Goal: Navigation & Orientation: Understand site structure

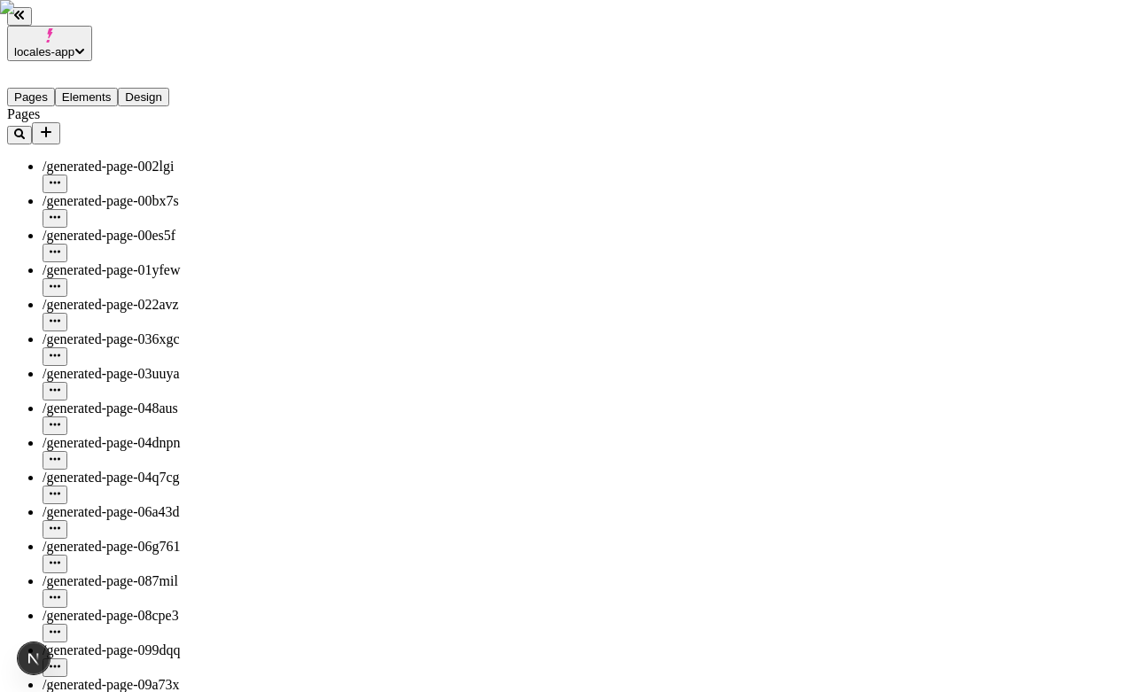
click at [118, 88] on button "Elements" at bounding box center [87, 97] width 64 height 19
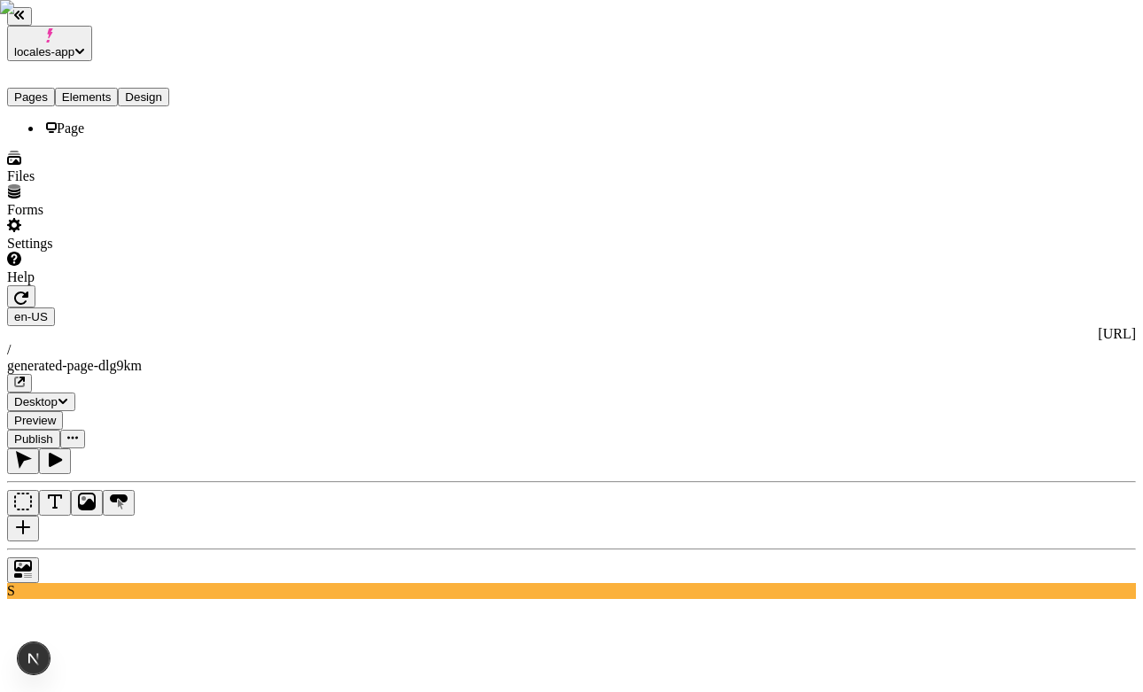
click at [55, 88] on button "Pages" at bounding box center [31, 97] width 48 height 19
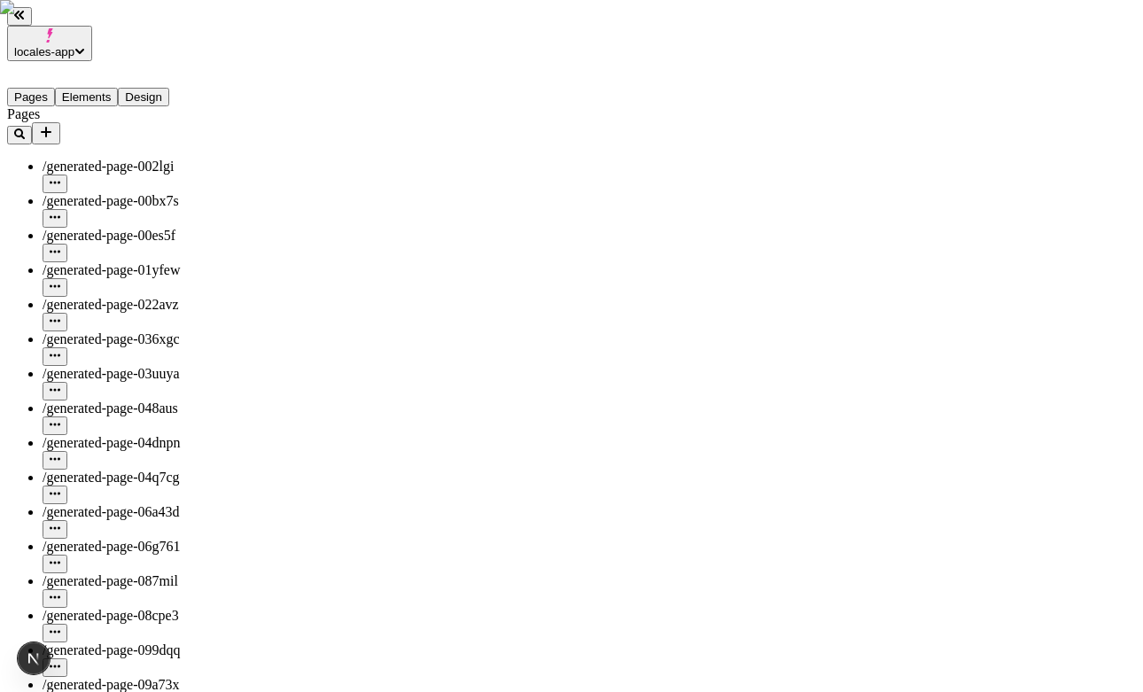
click at [103, 88] on button "Elements" at bounding box center [87, 97] width 64 height 19
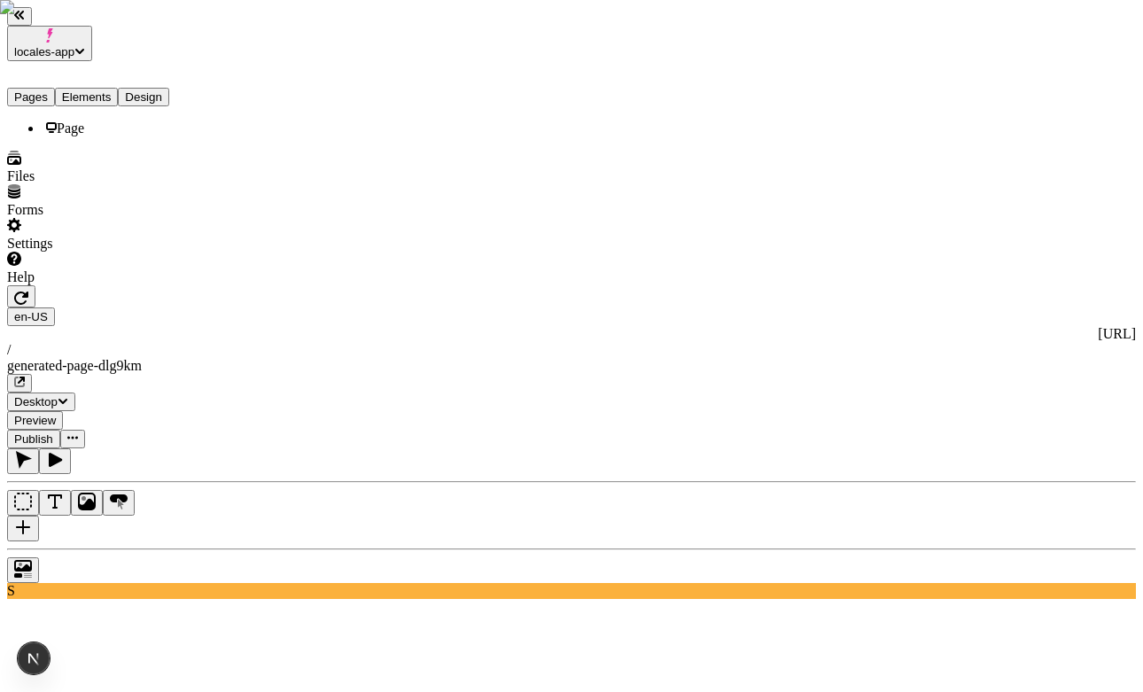
click at [51, 88] on button "Pages" at bounding box center [31, 97] width 48 height 19
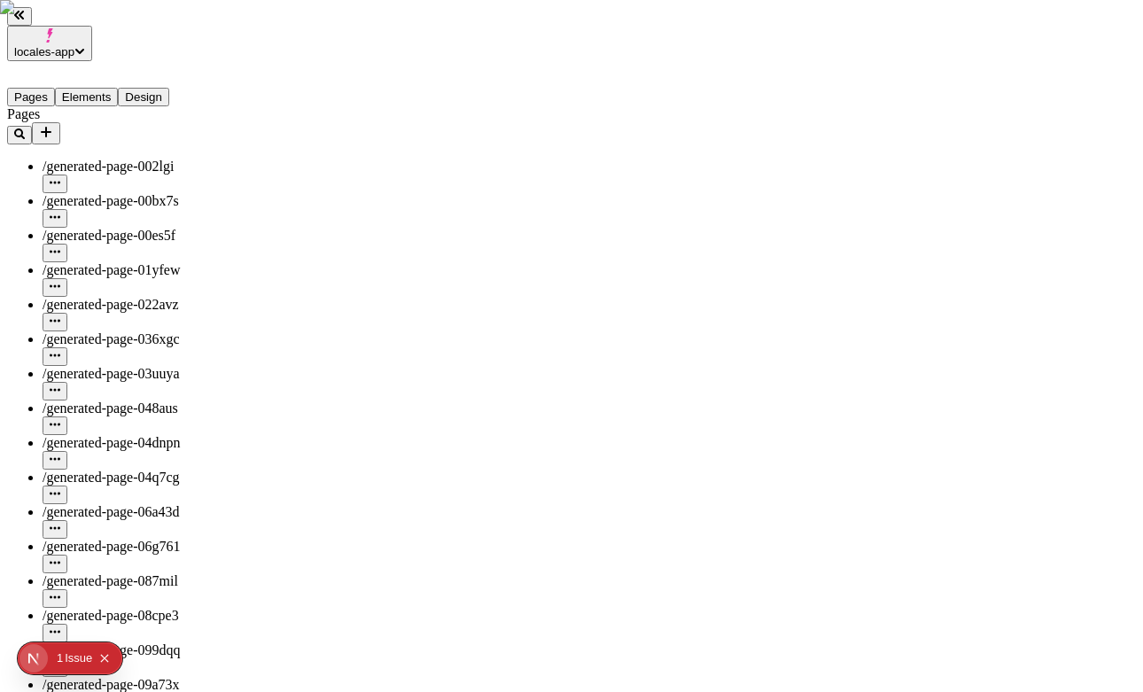
click at [119, 88] on button "Elements" at bounding box center [87, 97] width 64 height 19
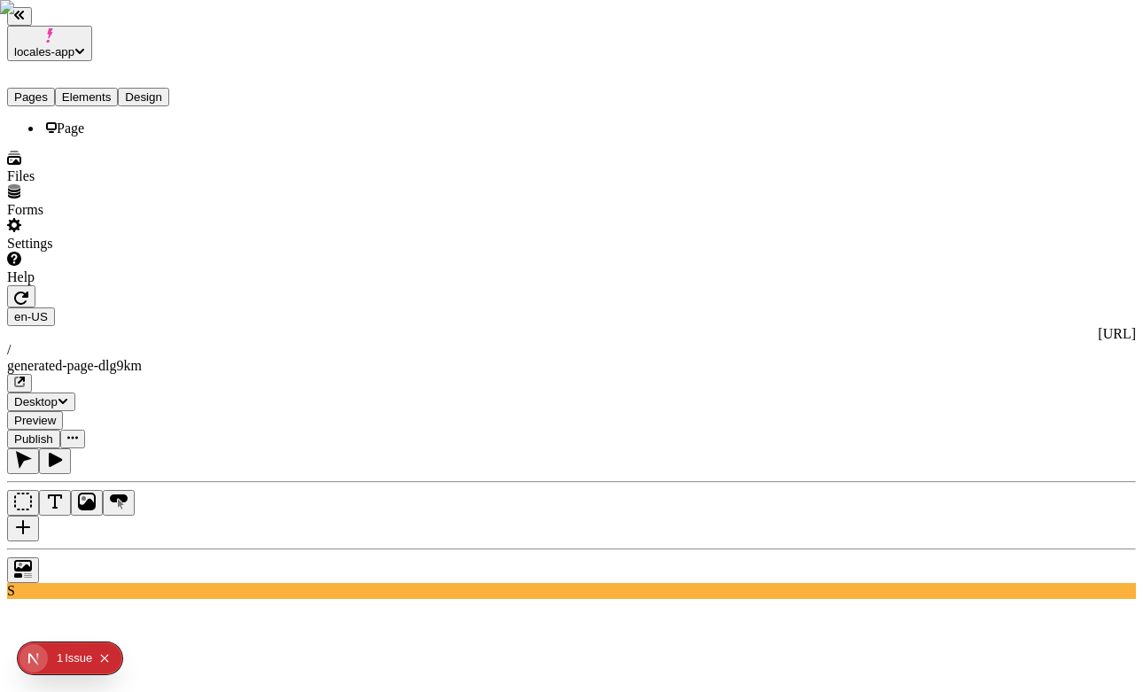
click at [52, 88] on button "Pages" at bounding box center [31, 97] width 48 height 19
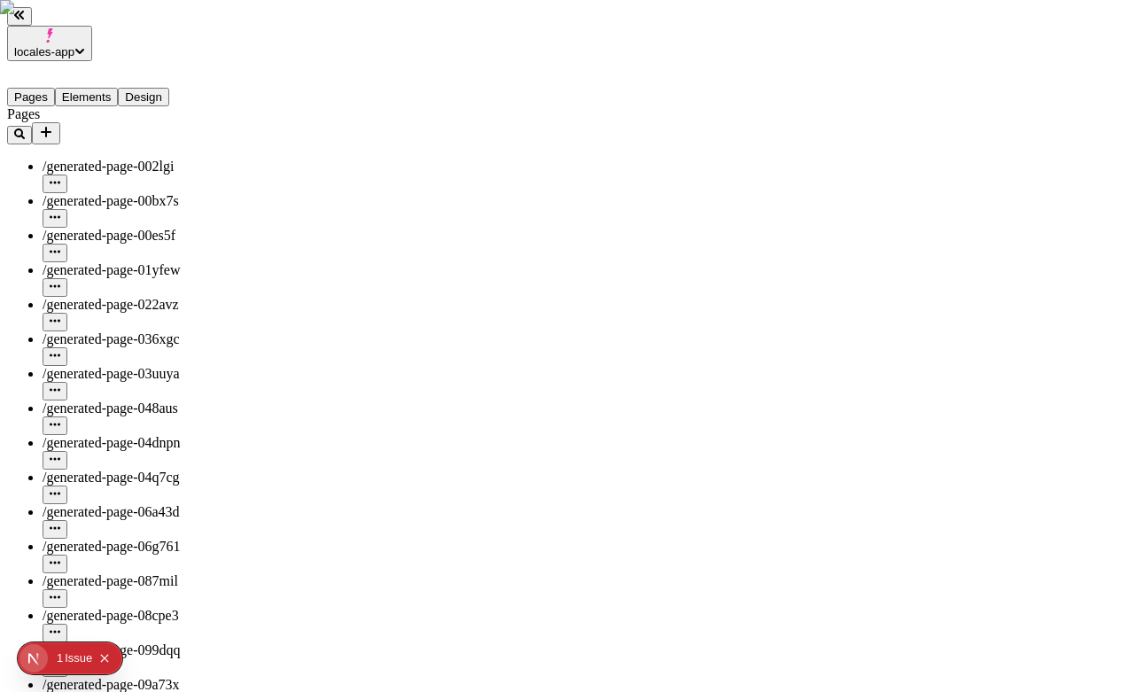
click at [113, 88] on button "Elements" at bounding box center [87, 97] width 64 height 19
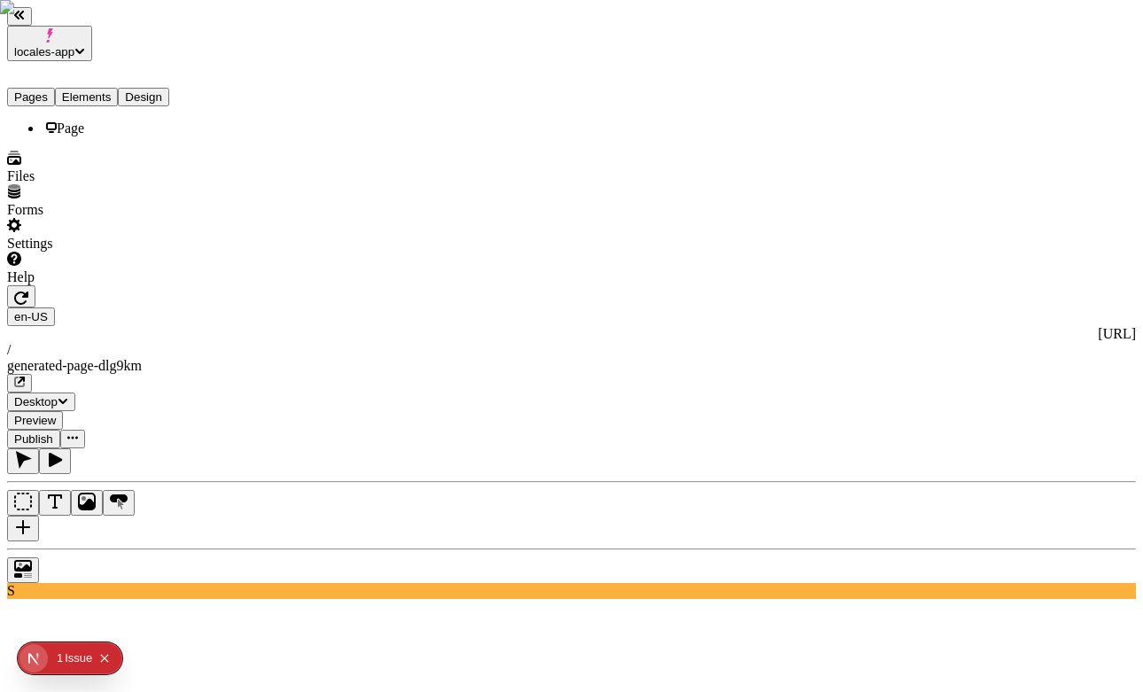
click at [55, 88] on button "Pages" at bounding box center [31, 97] width 48 height 19
